Goal: Task Accomplishment & Management: Manage account settings

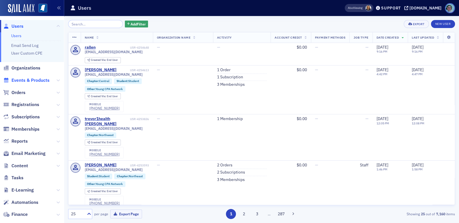
click at [27, 81] on span "Events & Products" at bounding box center [30, 80] width 38 height 6
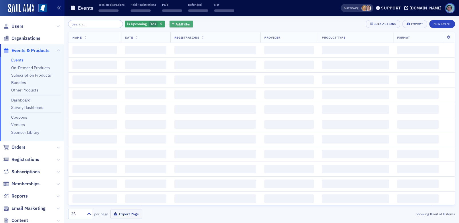
click at [184, 23] on span "Add Filter" at bounding box center [183, 23] width 15 height 5
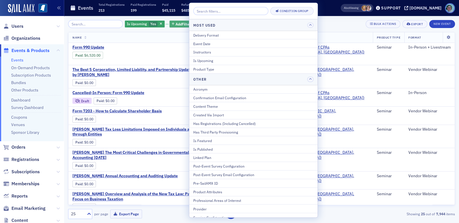
click at [184, 23] on span "Add Filter" at bounding box center [183, 23] width 15 height 5
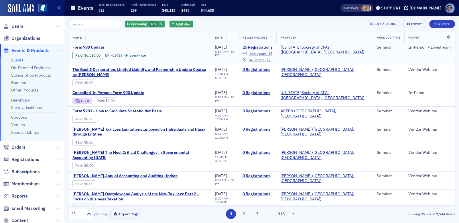
click at [266, 59] on span "In-Person :" at bounding box center [257, 60] width 17 height 5
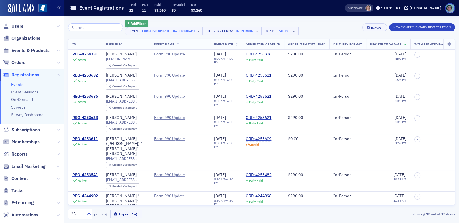
click at [142, 21] on button "Add Filter" at bounding box center [136, 23] width 23 height 7
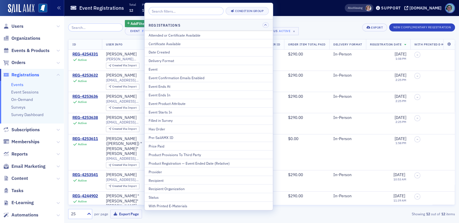
click at [298, 11] on div "Event Registrations Total 12 Paid 11 Paid $3,260 Refunded $0 Net $3,260" at bounding box center [198, 8] width 257 height 15
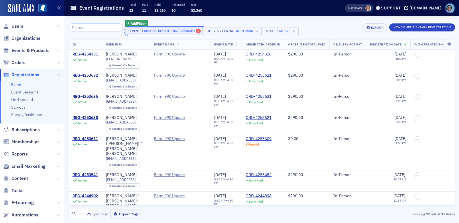
click at [203, 29] on button "Event Form 990 Update [[DATE] 8:30am] ×" at bounding box center [164, 31] width 78 height 8
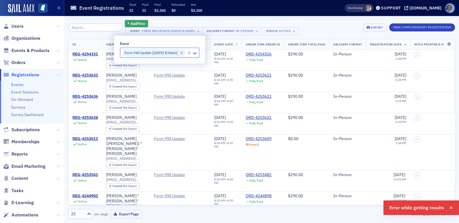
click at [184, 54] on icon "Remove Form 990 Update [8/26/2025 8:30am]" at bounding box center [182, 53] width 4 height 4
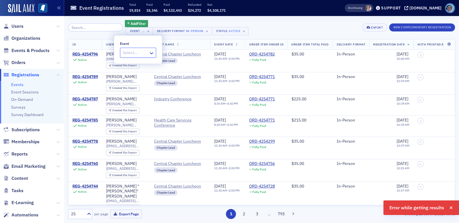
click at [188, 18] on div "Add Filter Event … × Delivery Format In-Person × Status Active × Export New Com…" at bounding box center [261, 119] width 387 height 207
click at [23, 50] on span "Events & Products" at bounding box center [30, 51] width 38 height 6
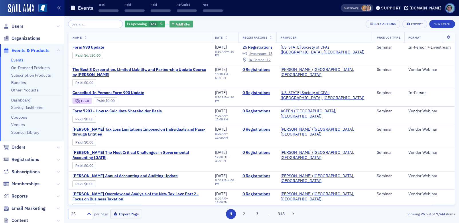
click at [183, 23] on span "Add Filter" at bounding box center [183, 23] width 15 height 5
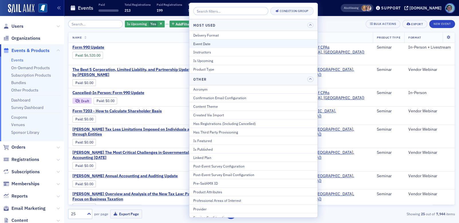
click at [207, 44] on div "Event Date" at bounding box center [253, 43] width 120 height 5
select select "7"
select select "2025"
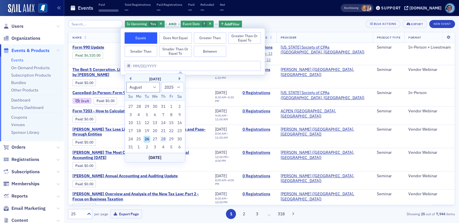
click at [165, 137] on div "28" at bounding box center [163, 139] width 7 height 7
type input "[DATE]"
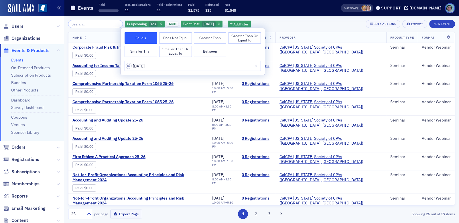
click at [266, 28] on div "Is Upcoming Yes and Event Date [DATE] Add Filter Bulk Actions Export New Event …" at bounding box center [261, 119] width 387 height 199
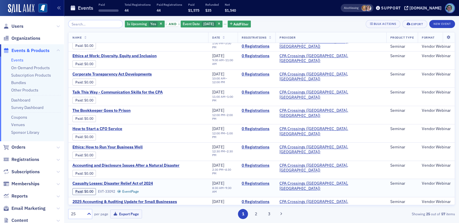
scroll to position [308, 0]
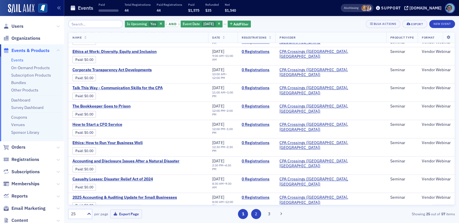
click at [255, 212] on button "2" at bounding box center [256, 214] width 10 height 10
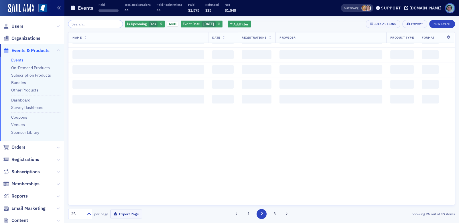
scroll to position [0, 0]
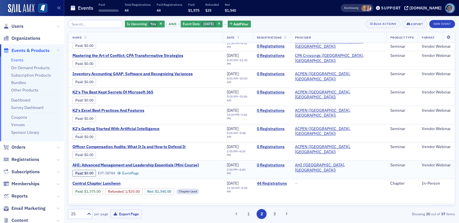
scroll to position [299, 0]
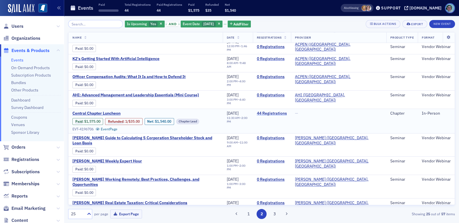
click at [287, 113] on link "44 Registrations" at bounding box center [272, 113] width 30 height 5
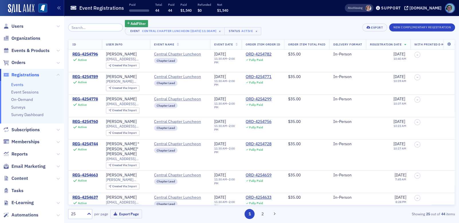
click at [26, 74] on span "Registrations" at bounding box center [25, 75] width 28 height 6
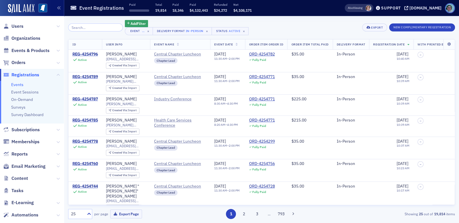
click at [22, 54] on span "Events & Products" at bounding box center [32, 50] width 64 height 12
click at [23, 52] on span "Events & Products" at bounding box center [30, 51] width 38 height 6
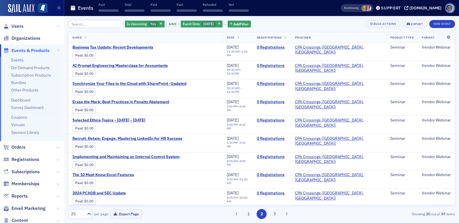
click at [220, 25] on icon "button" at bounding box center [219, 24] width 2 height 3
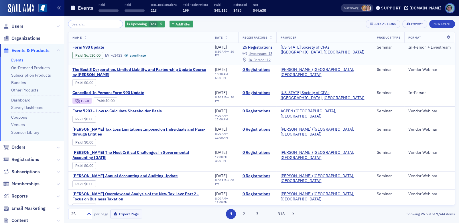
click at [271, 60] on div "In-Person : 12" at bounding box center [260, 59] width 22 height 3
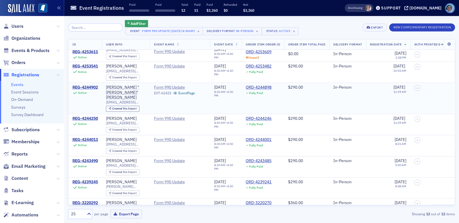
scroll to position [112, 0]
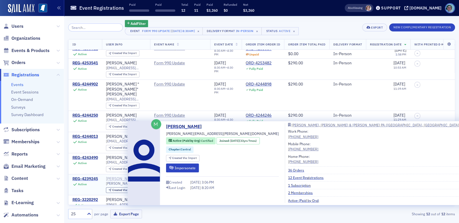
click at [114, 177] on div "[PERSON_NAME]" at bounding box center [121, 179] width 31 height 5
click at [120, 177] on div "[PERSON_NAME]" at bounding box center [121, 179] width 31 height 5
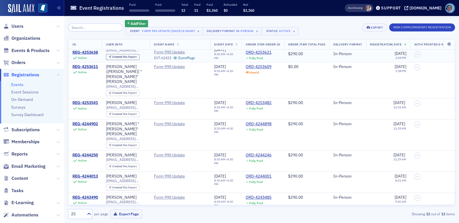
scroll to position [0, 0]
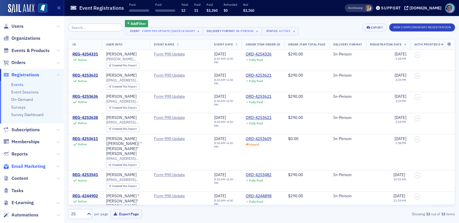
click at [38, 167] on span "Email Marketing" at bounding box center [28, 167] width 34 height 6
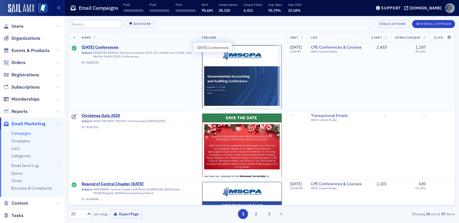
click at [132, 46] on span "[DATE] Conferences" at bounding box center [138, 47] width 112 height 5
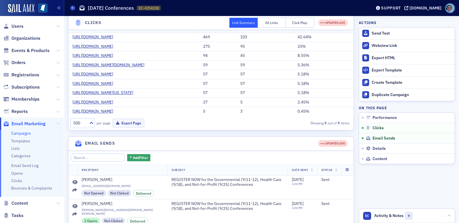
scroll to position [115, 0]
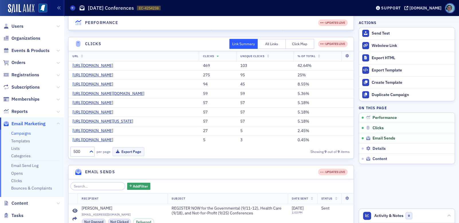
click at [293, 44] on button "Click Map" at bounding box center [300, 44] width 28 height 10
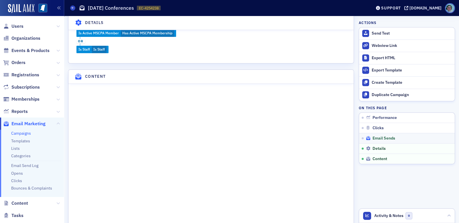
scroll to position [802, 0]
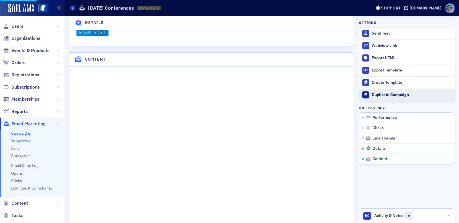
click at [382, 98] on button "Duplicate Campaign" at bounding box center [407, 95] width 96 height 12
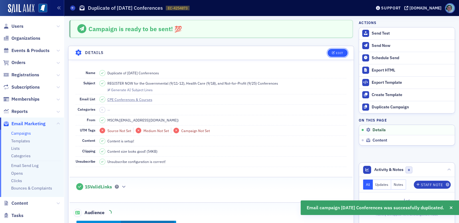
click at [328, 50] on button "Edit" at bounding box center [338, 53] width 20 height 8
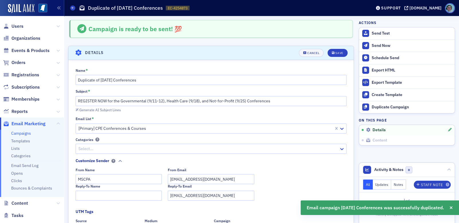
scroll to position [27, 0]
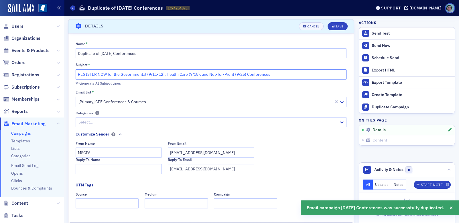
drag, startPoint x: 165, startPoint y: 74, endPoint x: 246, endPoint y: 75, distance: 81.1
click at [246, 75] on input "REGISTER NOW for the Governmental (9/11-12), Health Care (9/18), and Not-for-Pr…" at bounding box center [211, 75] width 271 height 10
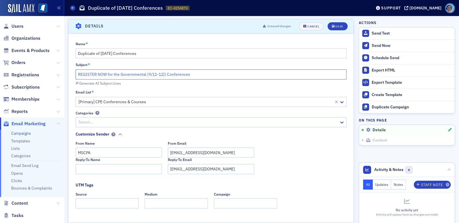
click at [222, 70] on input "REGISTER NOW for the Governmental (9/11-12)) Conferences" at bounding box center [211, 75] width 271 height 10
type input "REGISTER NOW for the Governmental (9/11-12)) Conference"
click at [146, 54] on input "Duplicate of [DATE] Conferences" at bounding box center [211, 53] width 271 height 10
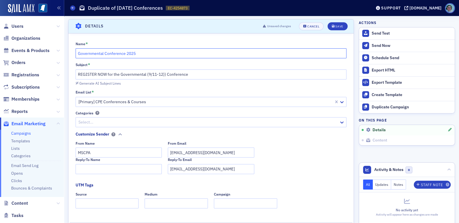
type input "Governmental Conference 2025"
click at [78, 75] on input "REGISTER NOW for the Governmental (9/11-12)) Conference" at bounding box center [211, 75] width 271 height 10
type input "REMINDER: REGISTER NOW for the Governmental (9/11-12)) Conference"
click at [338, 28] on div "Save" at bounding box center [339, 26] width 8 height 3
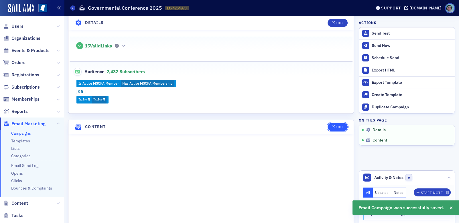
click at [332, 126] on icon "button" at bounding box center [333, 127] width 3 height 3
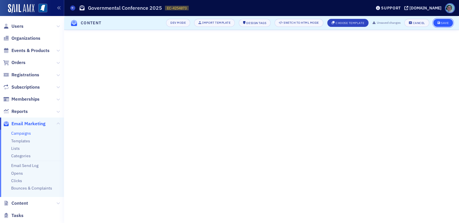
click at [447, 21] on div "Save" at bounding box center [445, 22] width 8 height 3
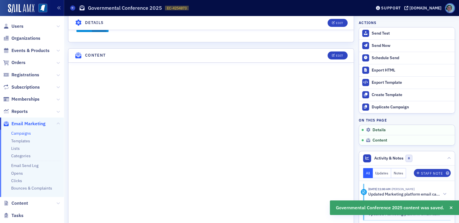
scroll to position [241, 0]
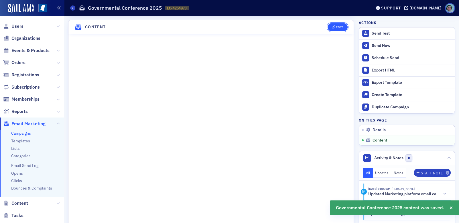
click at [338, 26] on div "Edit" at bounding box center [339, 27] width 7 height 3
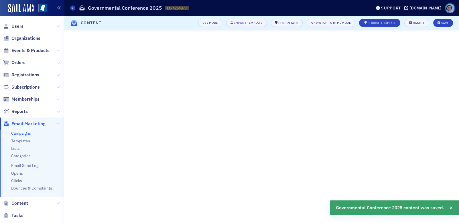
scroll to position [41, 0]
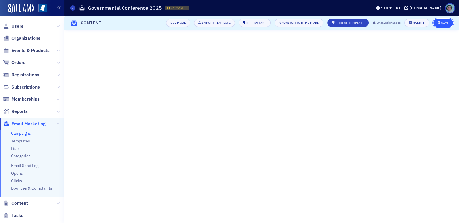
click at [449, 25] on button "Save" at bounding box center [443, 23] width 20 height 8
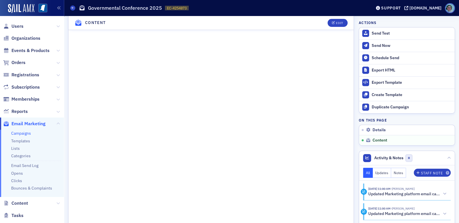
scroll to position [290, 0]
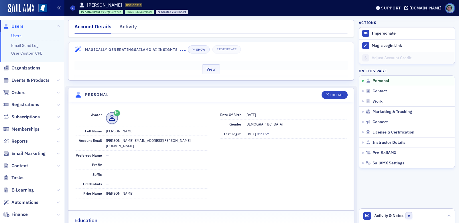
click at [246, 65] on div "View" at bounding box center [210, 68] width 285 height 24
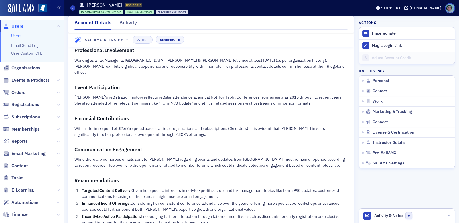
scroll to position [275, 0]
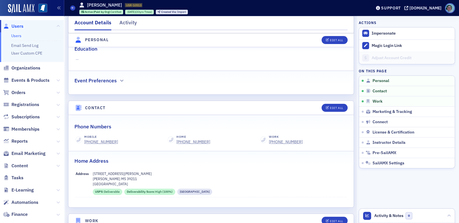
scroll to position [201, 0]
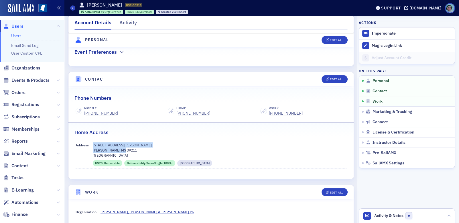
drag, startPoint x: 124, startPoint y: 143, endPoint x: 89, endPoint y: 144, distance: 34.4
click at [89, 144] on div "Address 1628 Douglass Drive Jackson MS 39211 Hinds County USPS : Deliverable De…" at bounding box center [211, 155] width 271 height 29
copy div "1628 Douglass Drive Jackson MS 39211"
